Goal: Task Accomplishment & Management: Complete application form

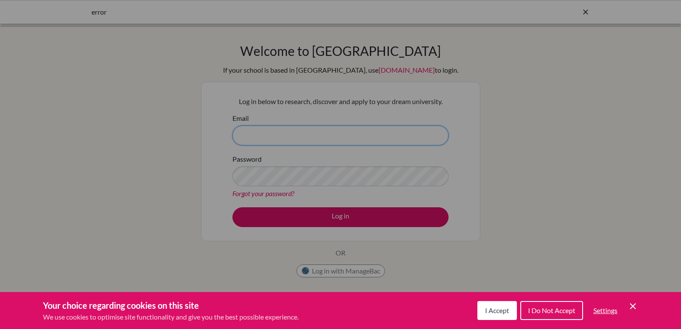
type input "[PERSON_NAME][EMAIL_ADDRESS][PERSON_NAME][DOMAIN_NAME]"
click at [496, 309] on span "I Accept" at bounding box center [497, 310] width 24 height 8
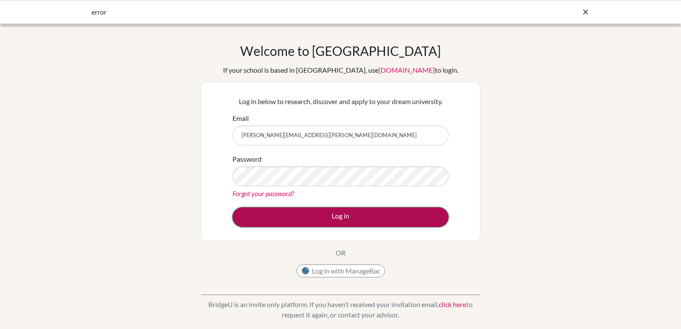
click at [396, 222] on button "Log in" at bounding box center [341, 217] width 216 height 20
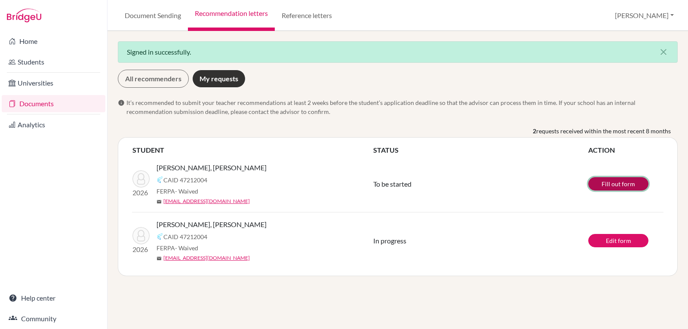
click at [602, 181] on link "Fill out form" at bounding box center [618, 183] width 60 height 13
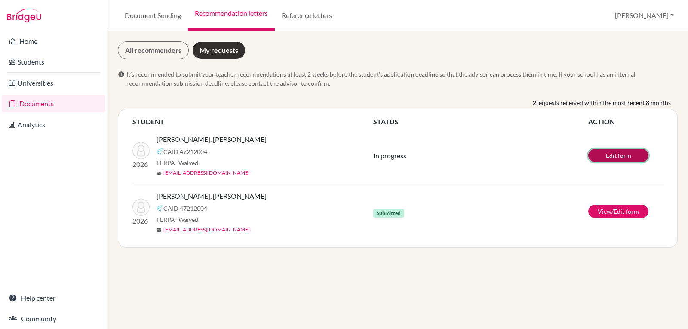
click at [615, 156] on link "Edit form" at bounding box center [618, 155] width 60 height 13
click at [618, 213] on link "View/Edit form" at bounding box center [618, 211] width 60 height 13
